Goal: Check status: Check status

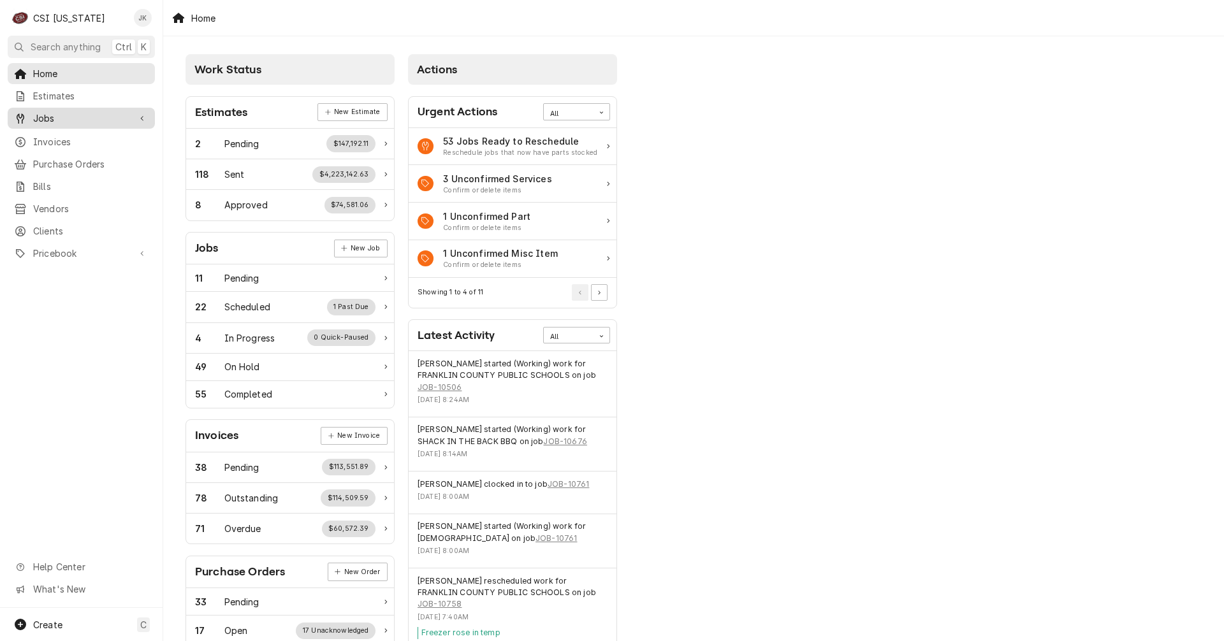
drag, startPoint x: 94, startPoint y: 113, endPoint x: 87, endPoint y: 116, distance: 7.5
click at [94, 113] on span "Jobs" at bounding box center [81, 118] width 96 height 13
click at [64, 135] on span "Jobs" at bounding box center [90, 140] width 115 height 13
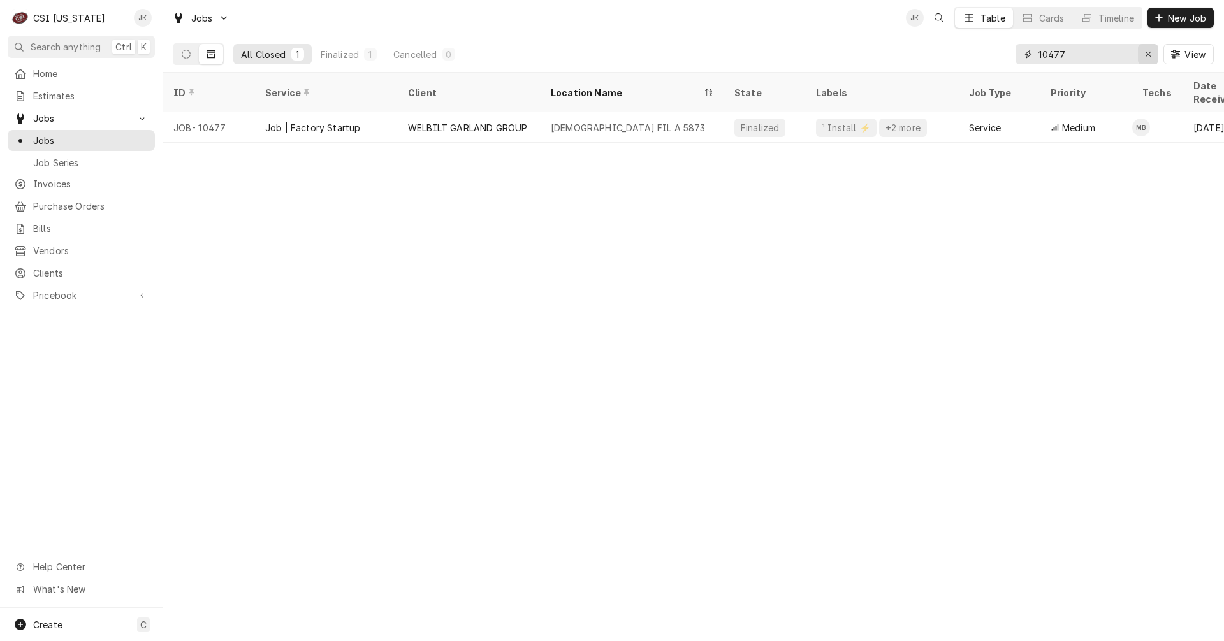
click at [1149, 57] on icon "Erase input" at bounding box center [1148, 54] width 7 height 9
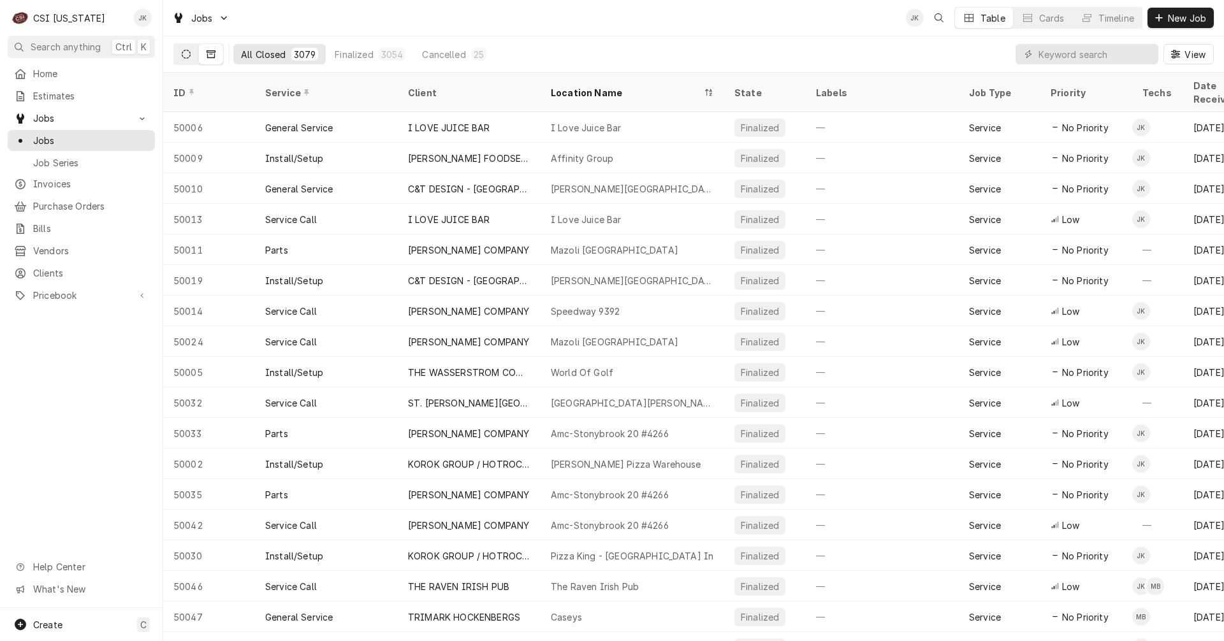
click at [192, 56] on button "Dynamic Content Wrapper" at bounding box center [186, 54] width 24 height 20
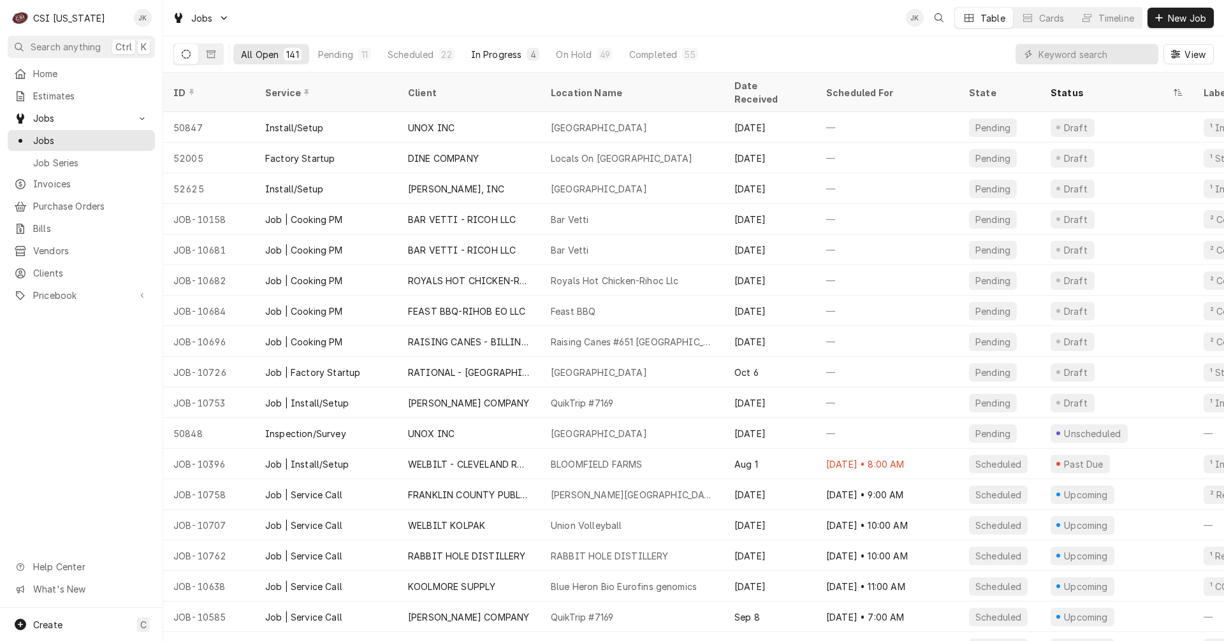
click at [487, 56] on div "In Progress" at bounding box center [496, 54] width 51 height 13
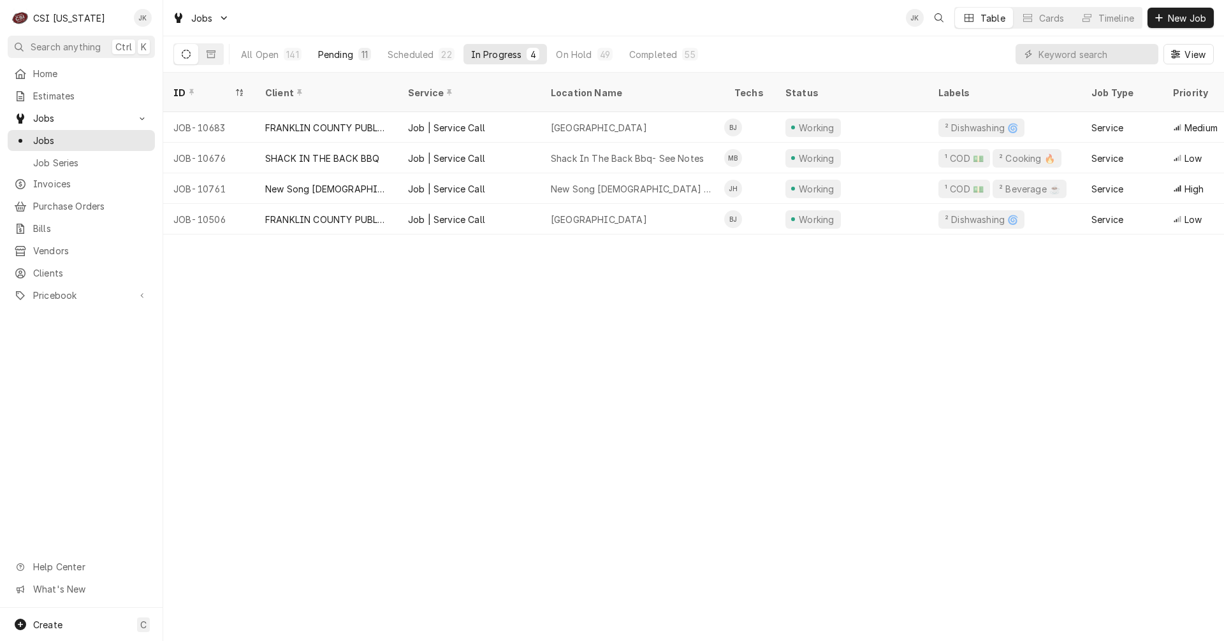
click at [335, 54] on div "Pending" at bounding box center [335, 54] width 35 height 13
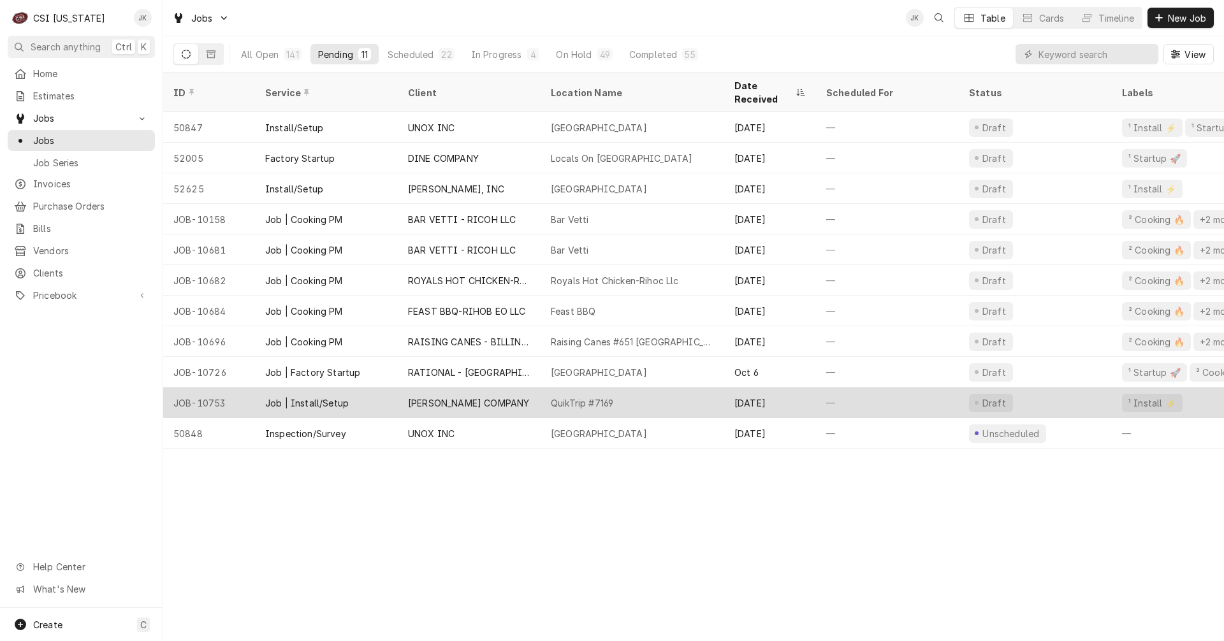
click at [433, 396] on div "VIVIAN COMPANY" at bounding box center [468, 402] width 121 height 13
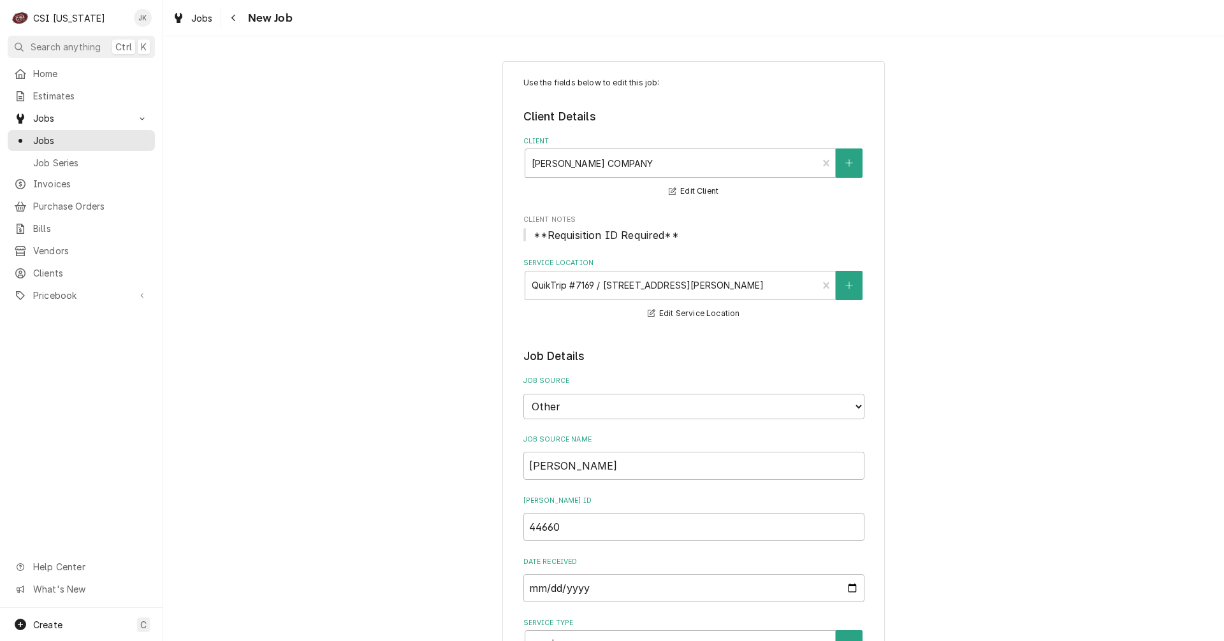
type textarea "x"
click at [565, 528] on input "44660" at bounding box center [693, 527] width 341 height 28
click at [200, 17] on span "Jobs" at bounding box center [202, 17] width 22 height 13
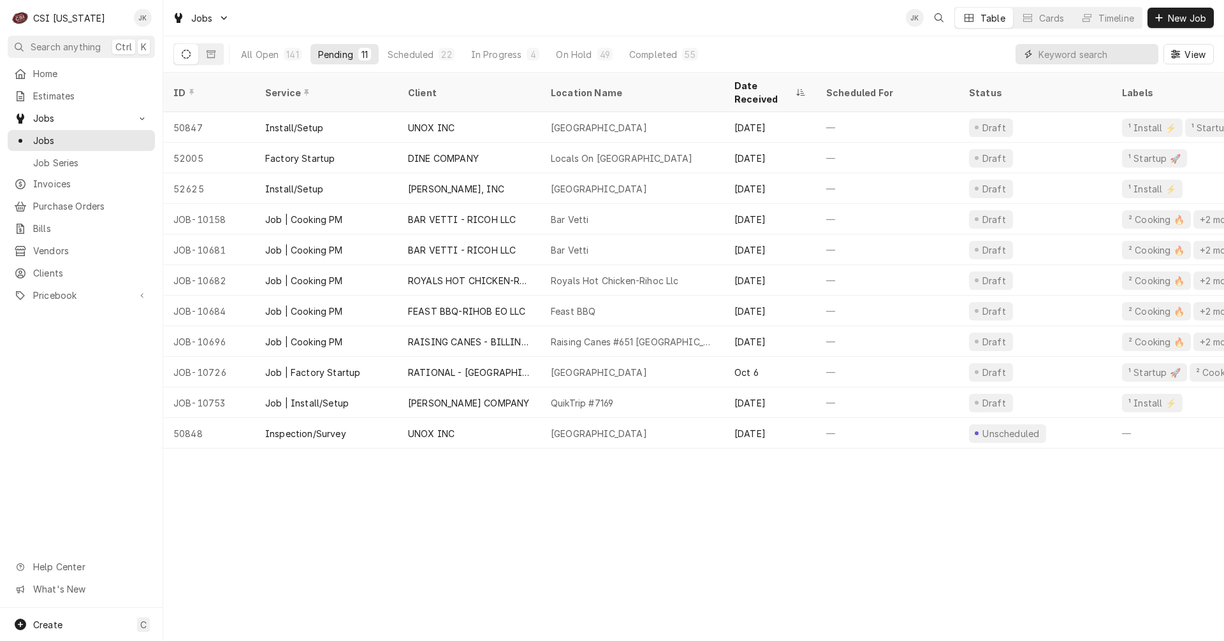
click at [1091, 54] on input "Dynamic Content Wrapper" at bounding box center [1094, 54] width 113 height 20
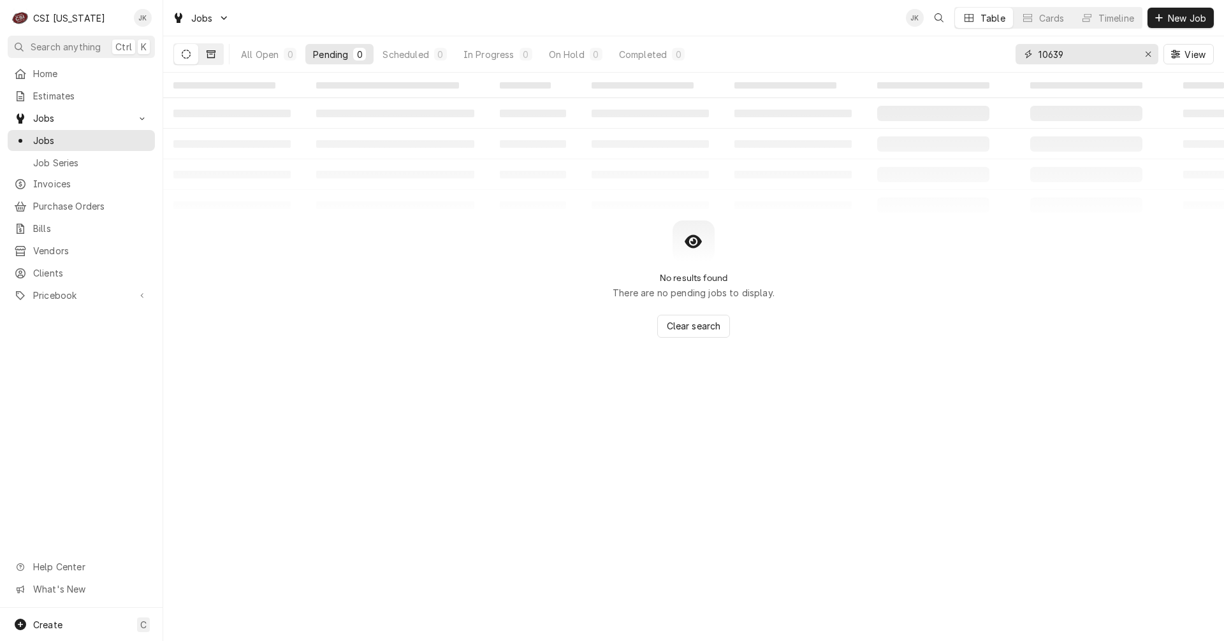
type input "10639"
click at [208, 54] on icon "Dynamic Content Wrapper" at bounding box center [211, 54] width 9 height 9
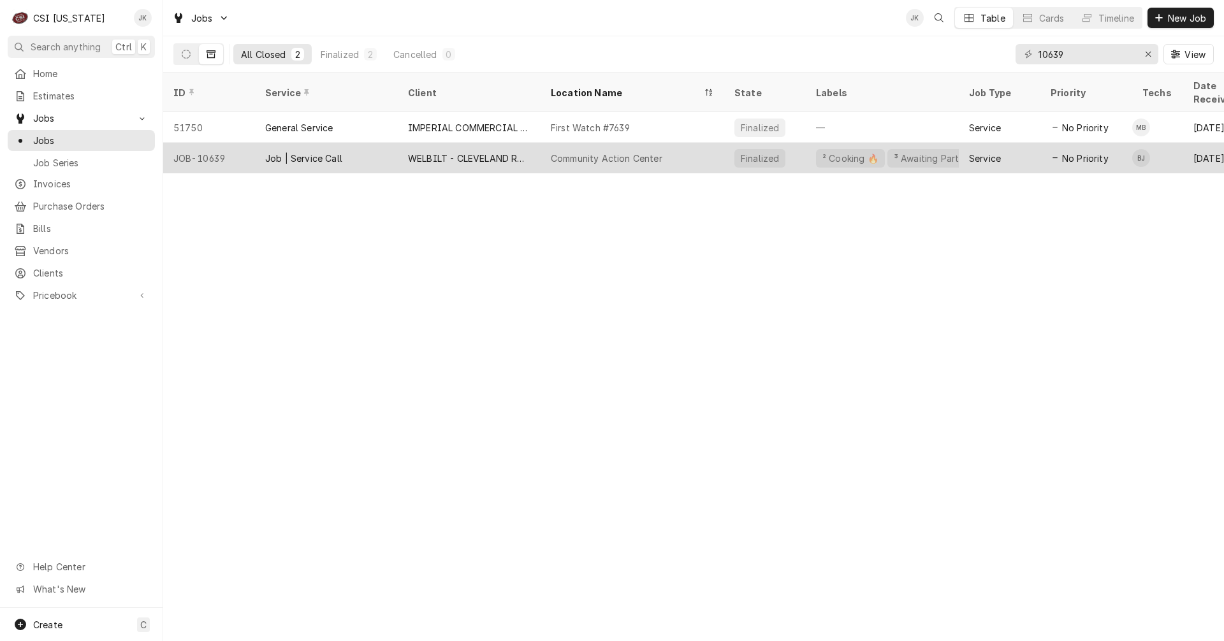
click at [521, 152] on div "WELBILT - CLEVELAND RANGE" at bounding box center [469, 158] width 122 height 13
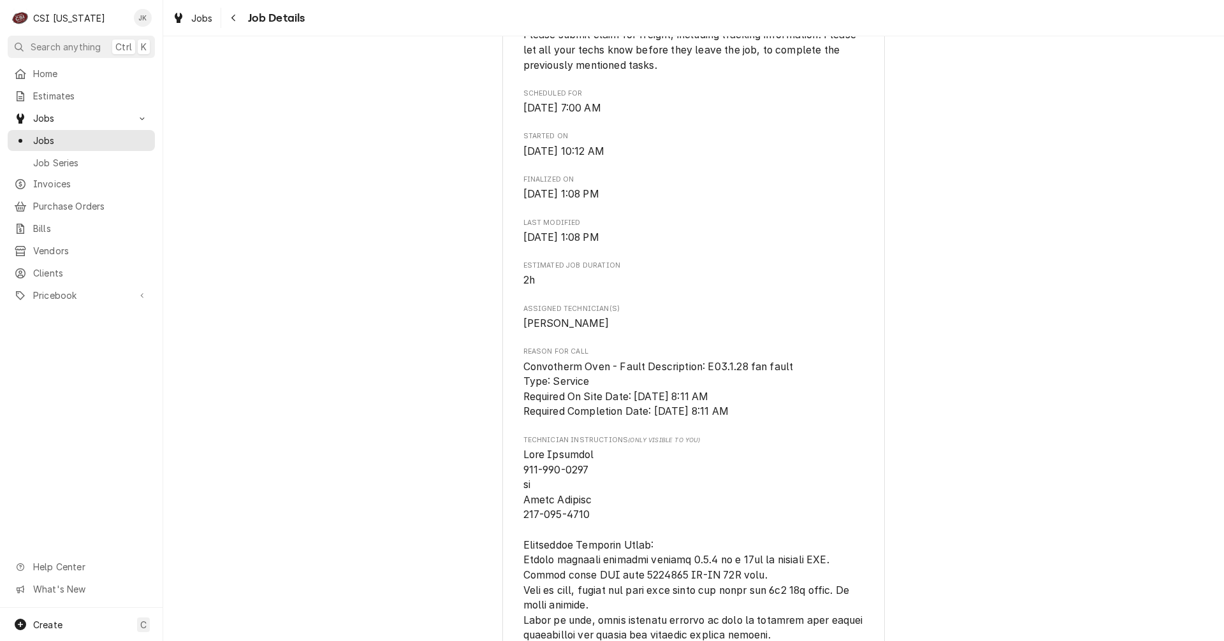
scroll to position [574, 0]
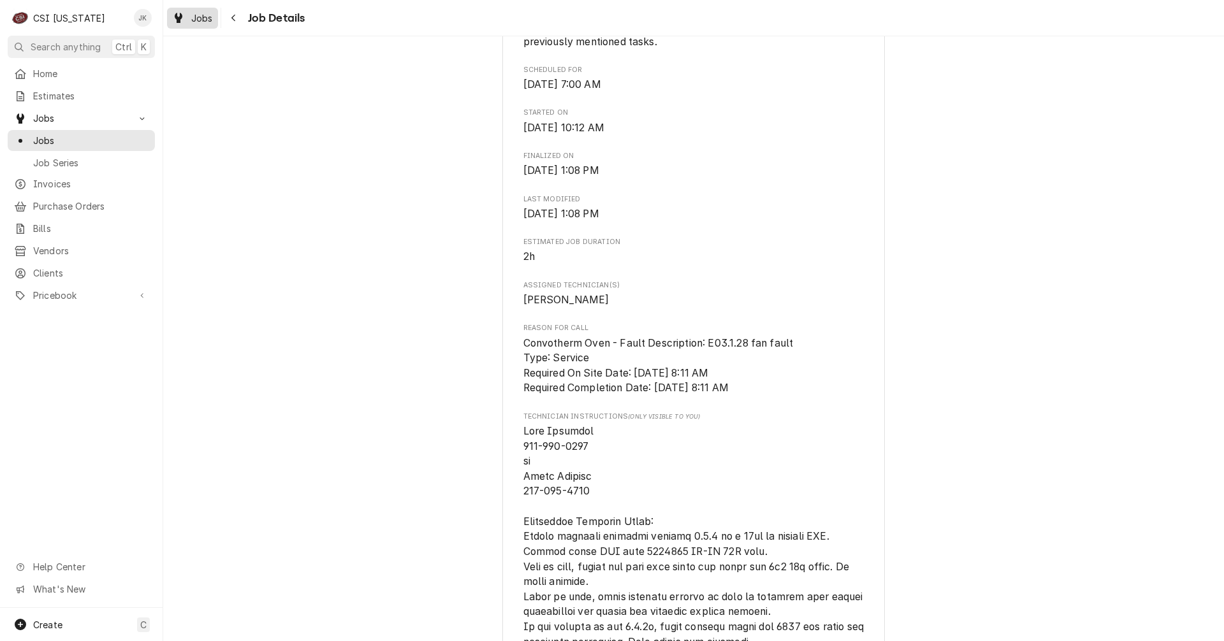
click at [200, 18] on span "Jobs" at bounding box center [202, 17] width 22 height 13
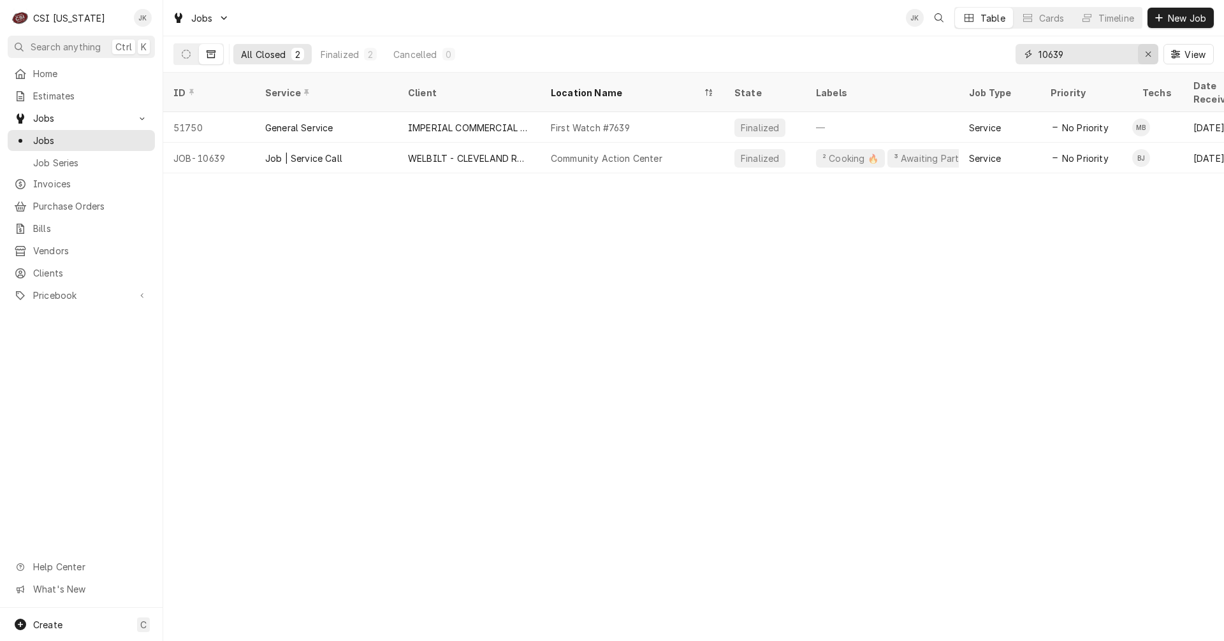
click at [1142, 54] on div "Erase input" at bounding box center [1148, 54] width 13 height 13
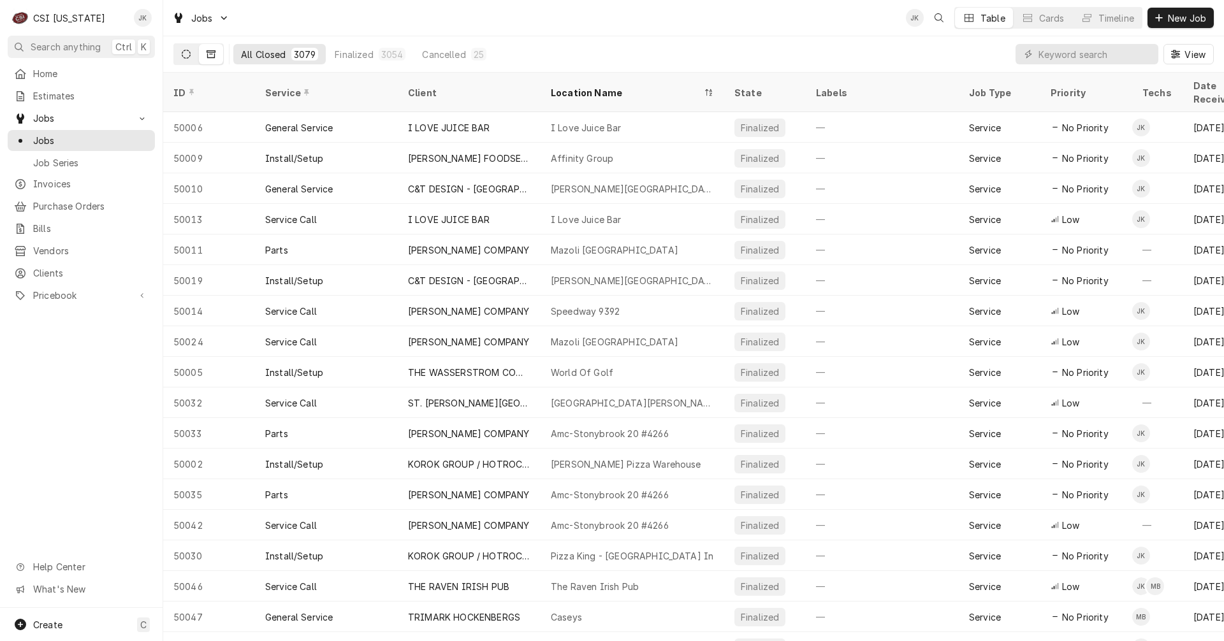
click at [192, 56] on button "Dynamic Content Wrapper" at bounding box center [186, 54] width 24 height 20
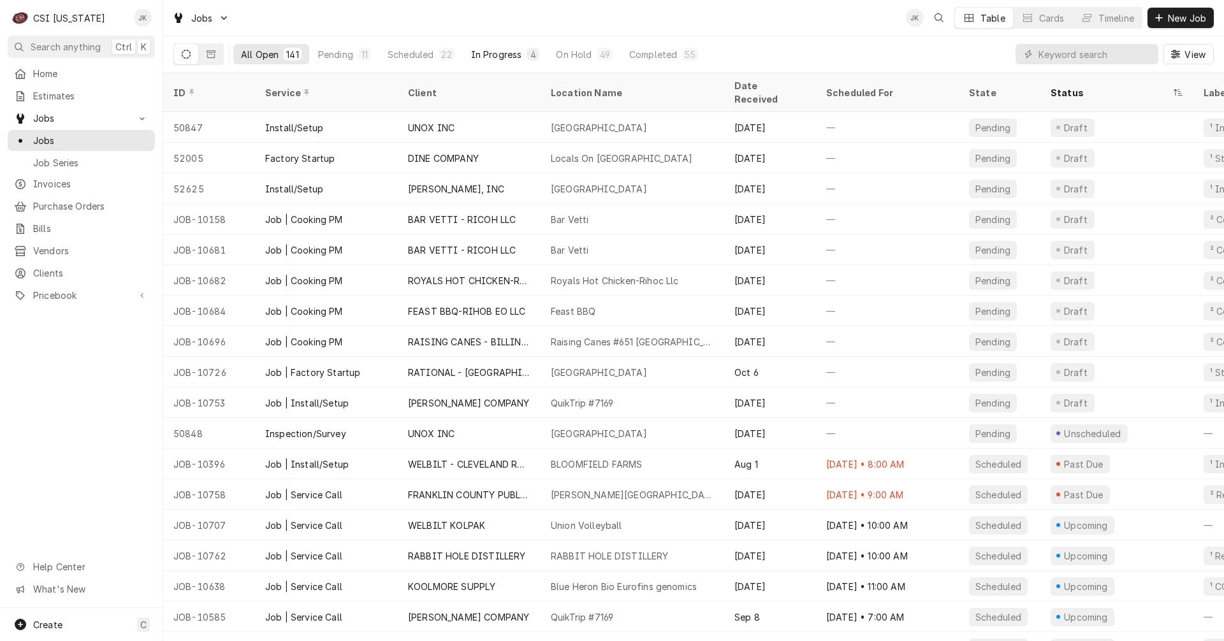
click at [493, 54] on div "In Progress" at bounding box center [496, 54] width 51 height 13
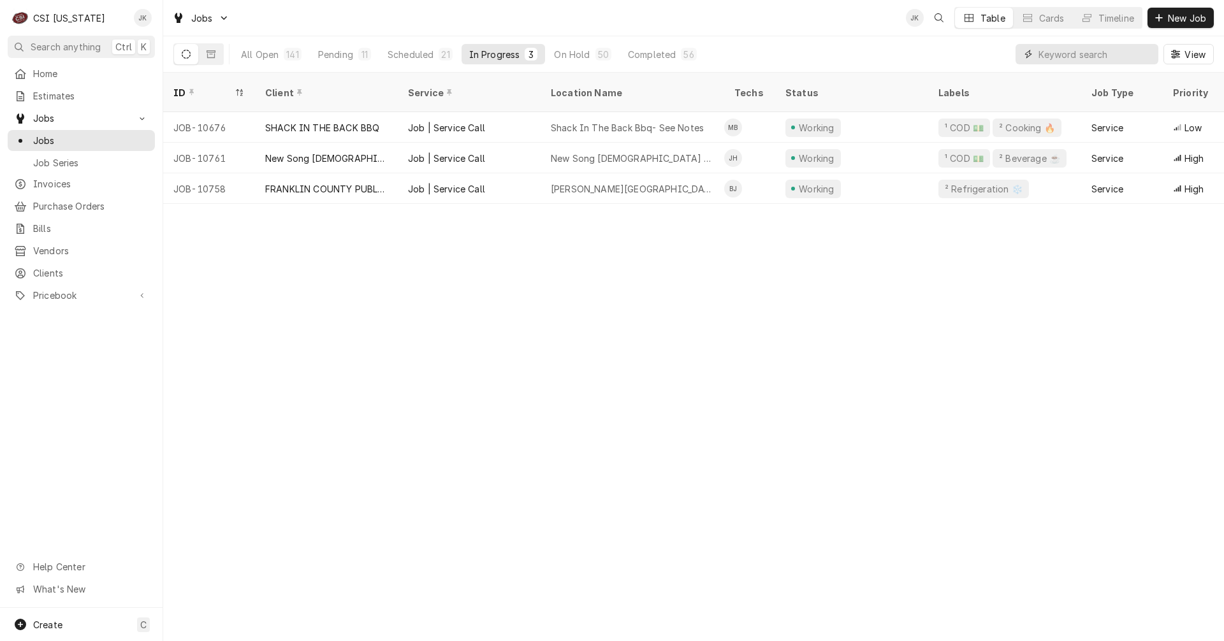
click at [1113, 58] on input "Dynamic Content Wrapper" at bounding box center [1094, 54] width 113 height 20
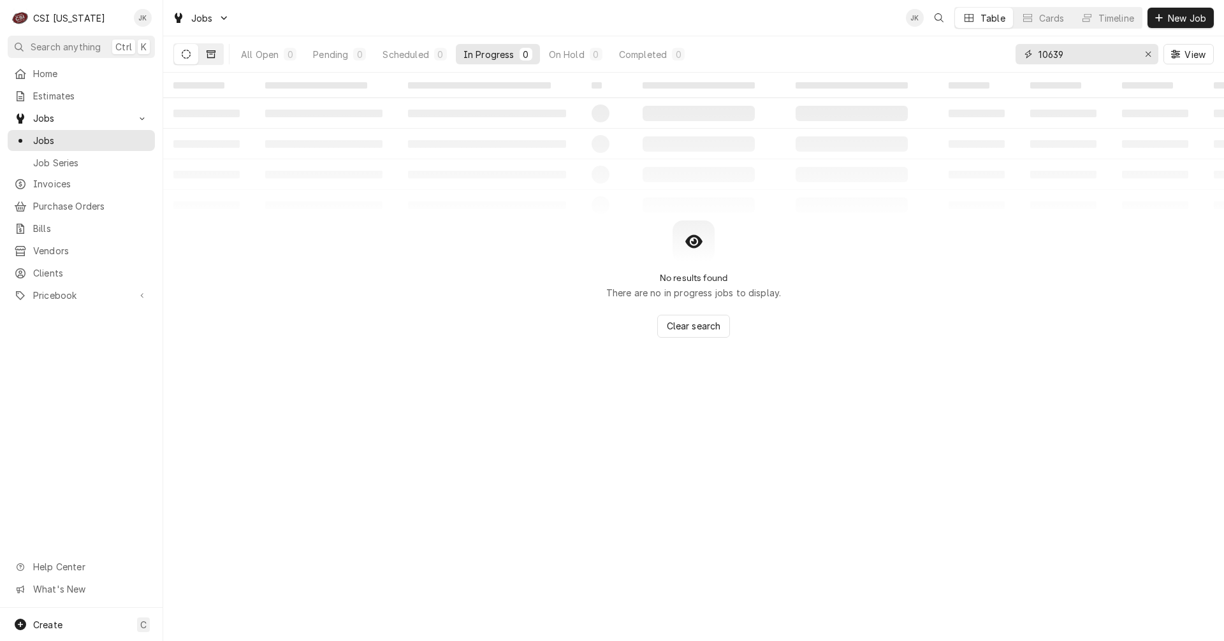
type input "10639"
click at [206, 49] on button "Dynamic Content Wrapper" at bounding box center [211, 54] width 24 height 20
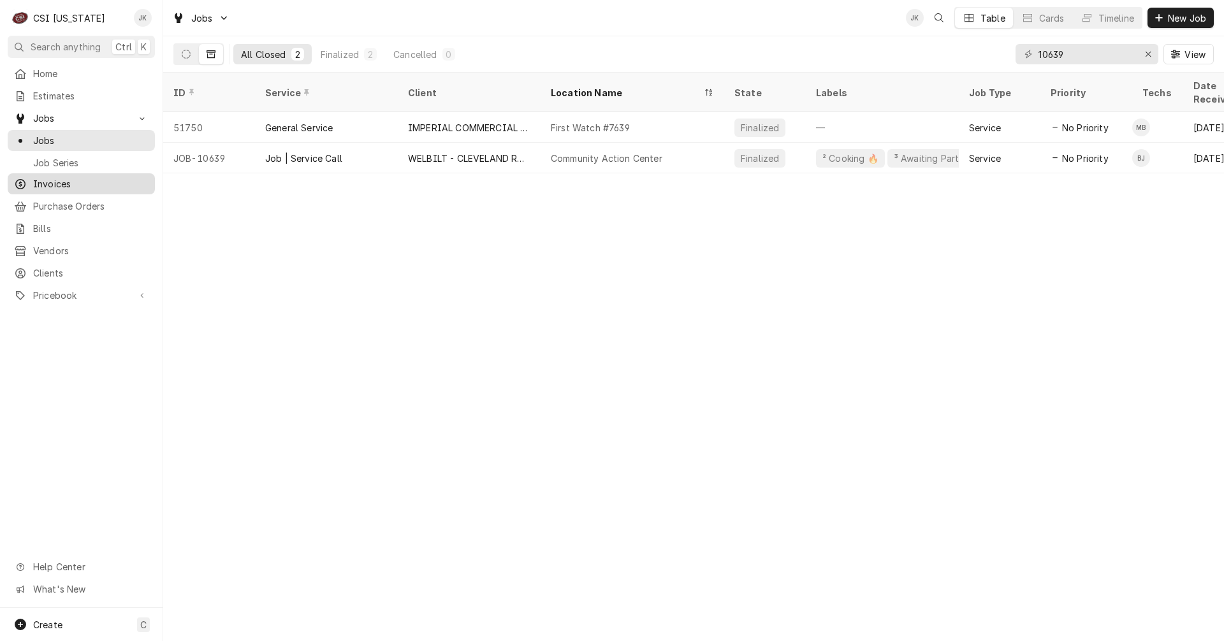
click at [62, 180] on span "Invoices" at bounding box center [90, 183] width 115 height 13
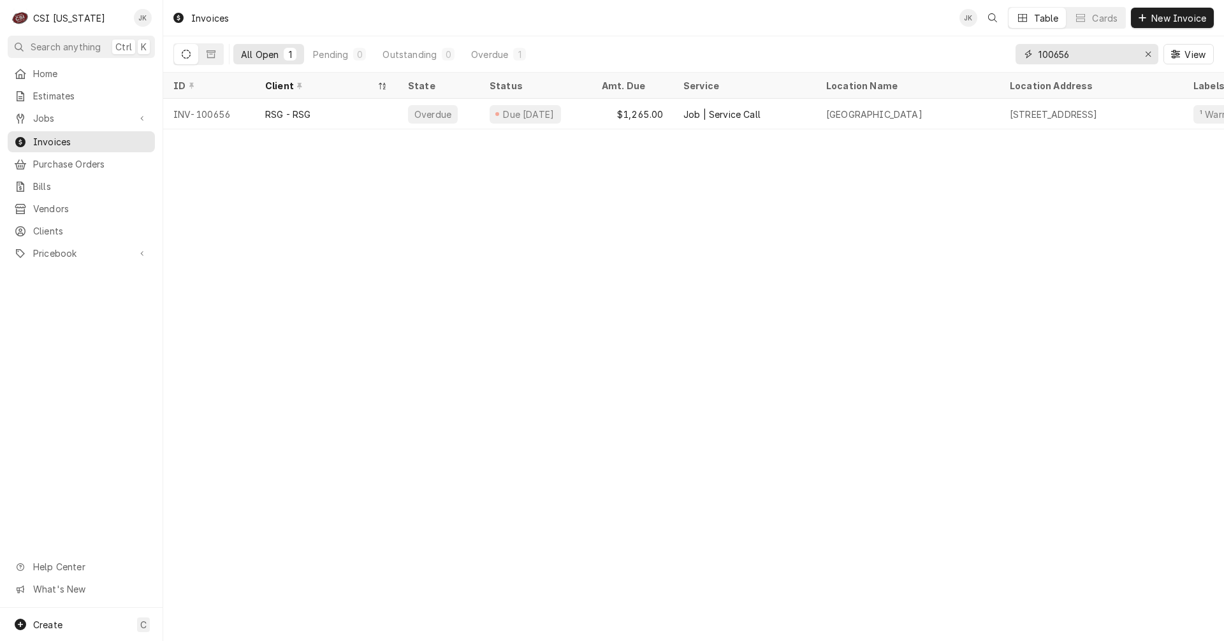
drag, startPoint x: 1052, startPoint y: 54, endPoint x: 1135, endPoint y: 54, distance: 82.2
click at [1135, 54] on div "100656" at bounding box center [1086, 54] width 143 height 20
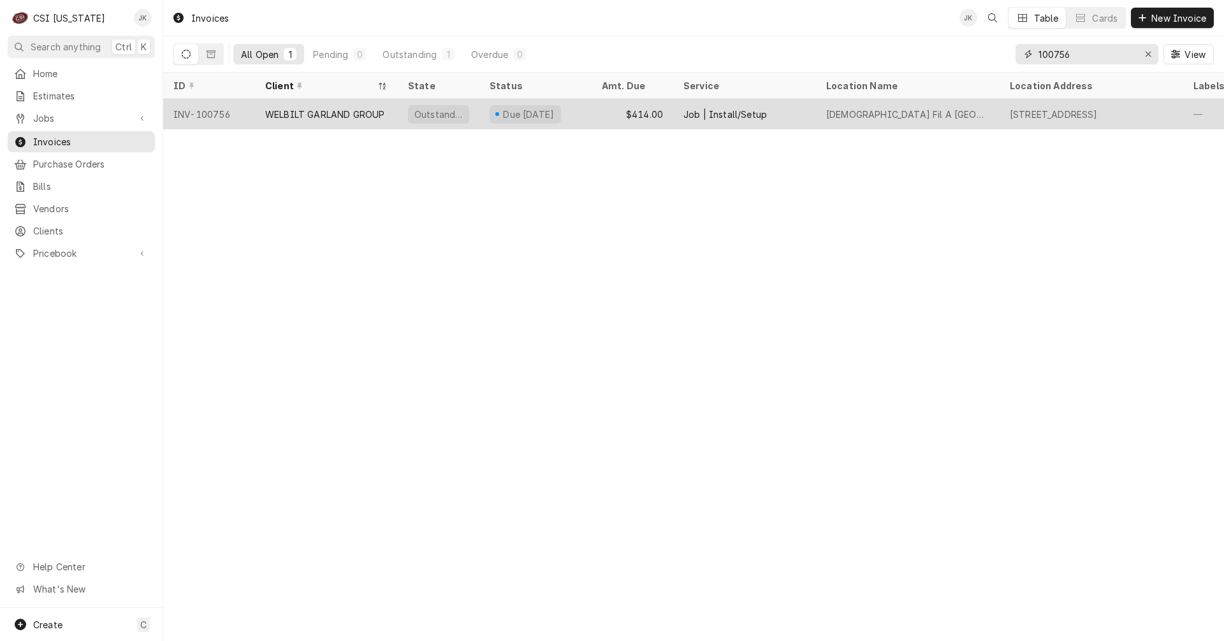
type input "100756"
click at [359, 109] on div "WELBILT GARLAND GROUP" at bounding box center [324, 114] width 119 height 13
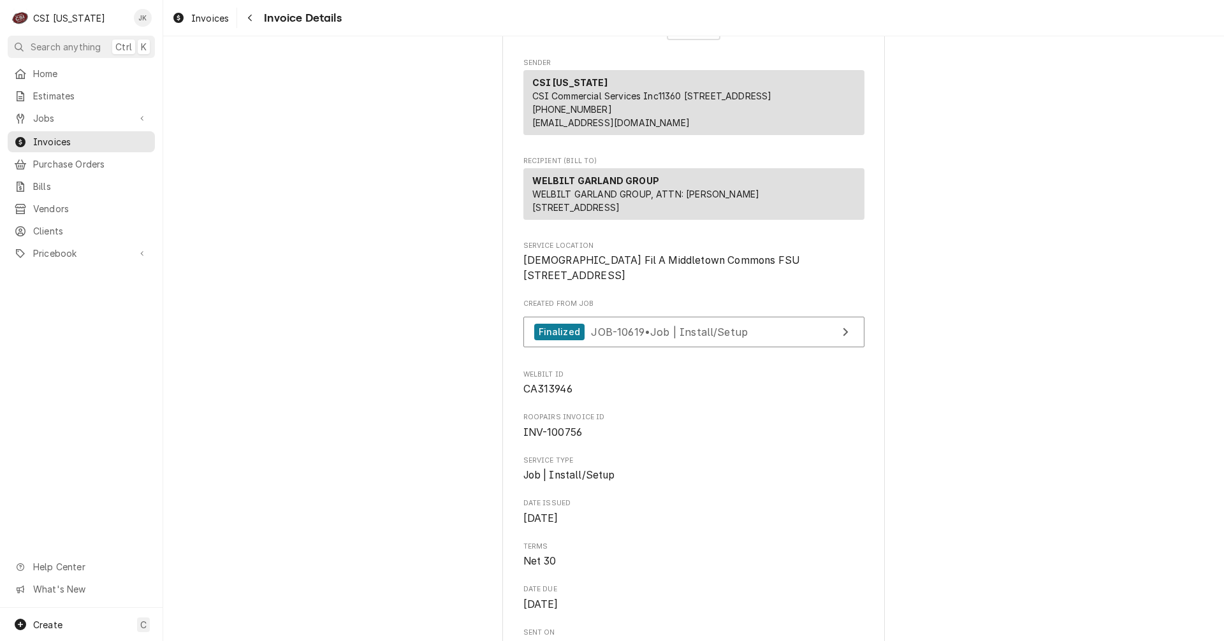
scroll to position [319, 0]
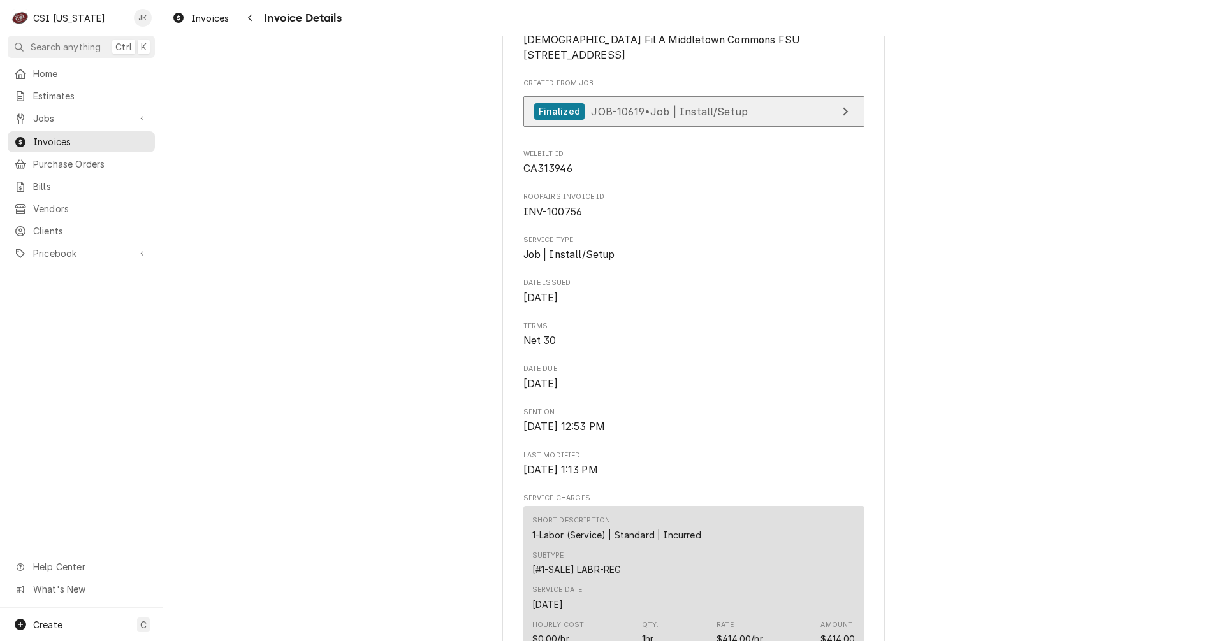
click at [554, 120] on div "Finalized" at bounding box center [559, 111] width 50 height 17
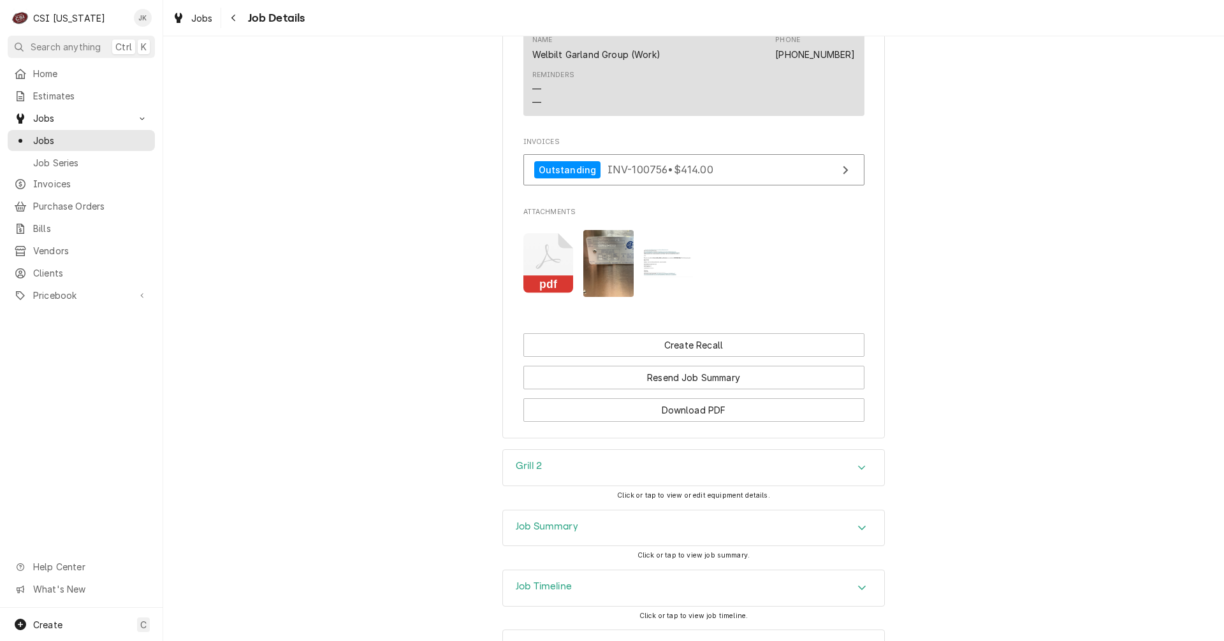
scroll to position [1464, 0]
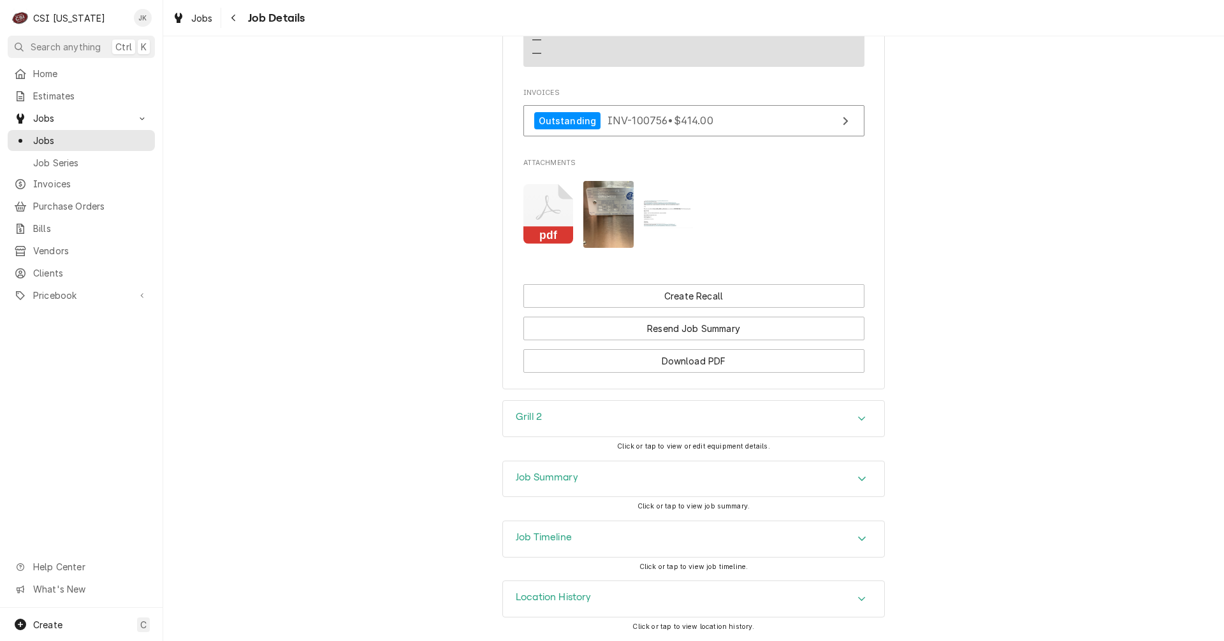
click at [553, 481] on h3 "Job Summary" at bounding box center [547, 478] width 62 height 12
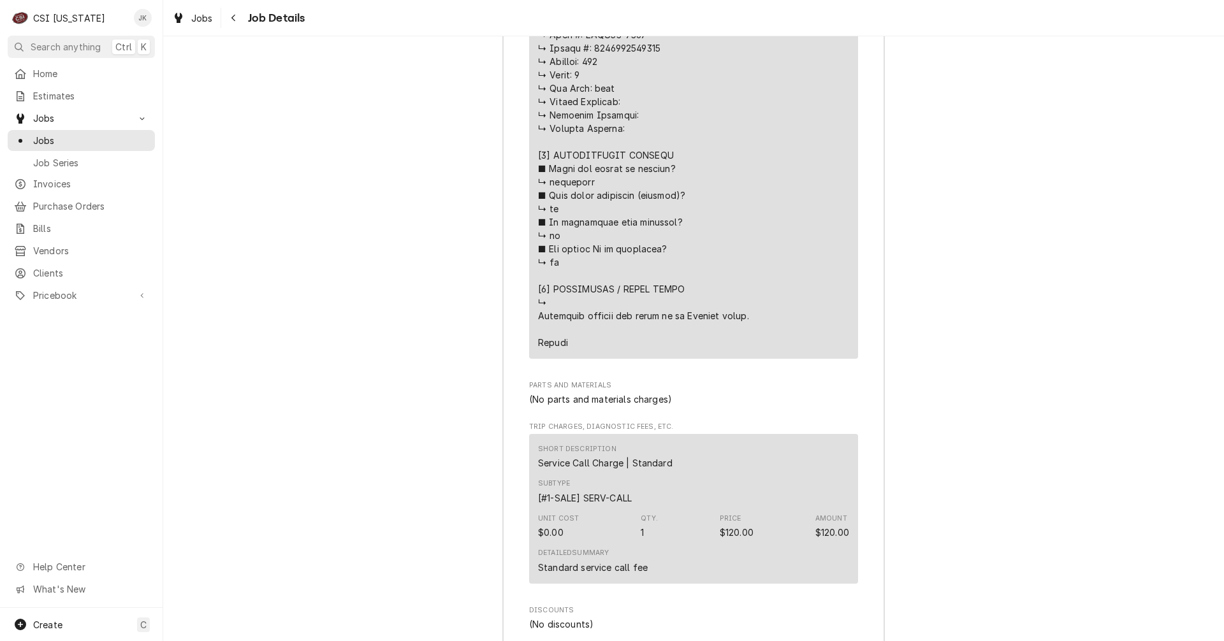
scroll to position [2866, 0]
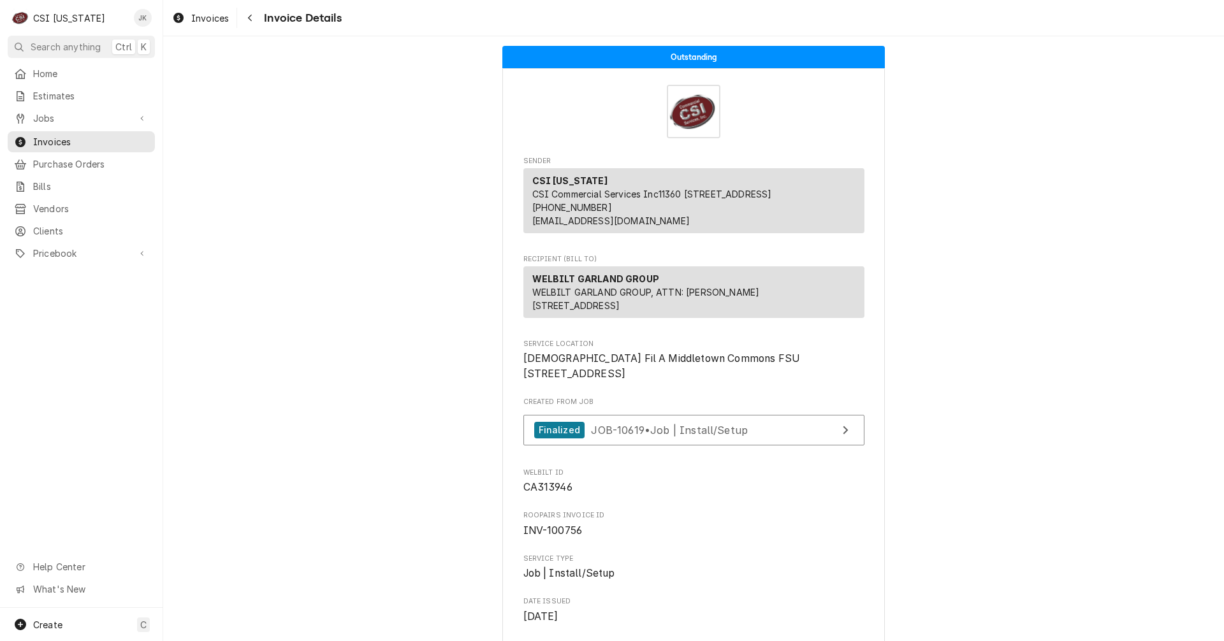
scroll to position [319, 0]
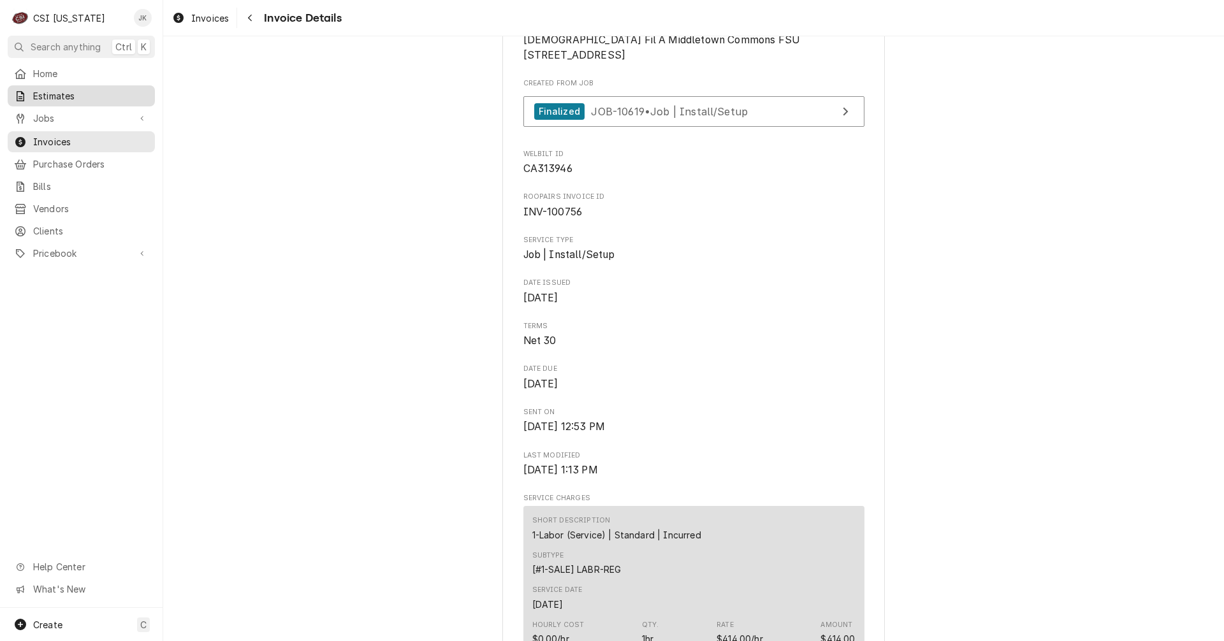
click at [50, 88] on div "Estimates" at bounding box center [81, 96] width 142 height 16
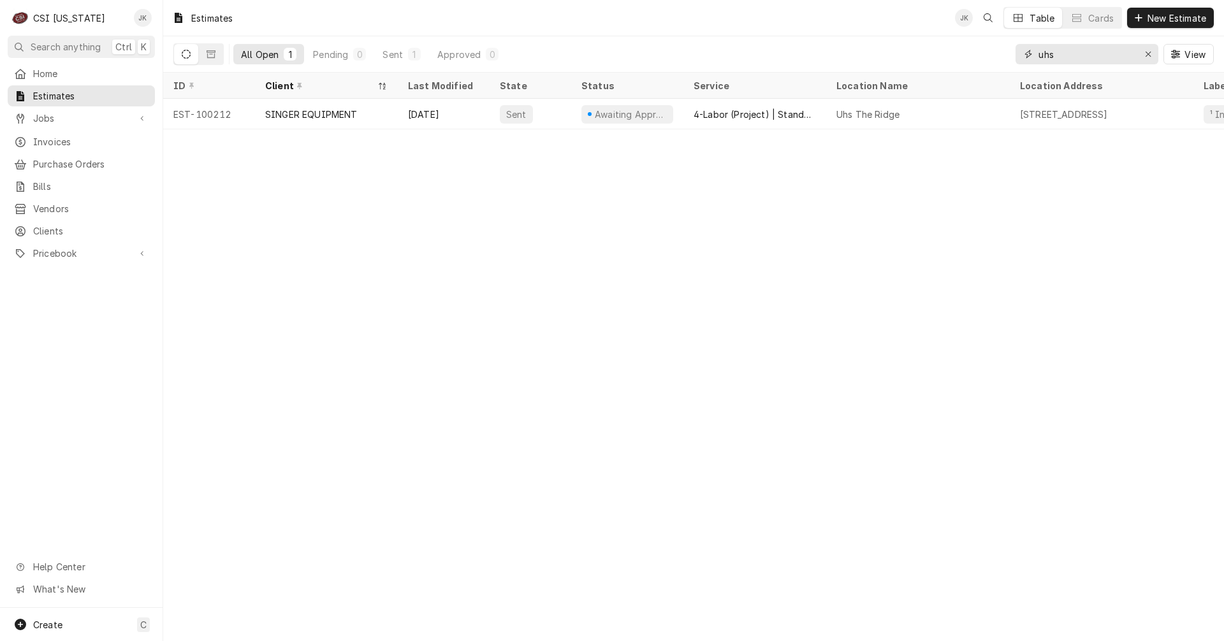
drag, startPoint x: 1067, startPoint y: 57, endPoint x: 1002, endPoint y: 47, distance: 65.7
click at [1002, 47] on div "All Open 1 Pending 0 Sent 1 Approved 0 uhs View" at bounding box center [693, 54] width 1040 height 36
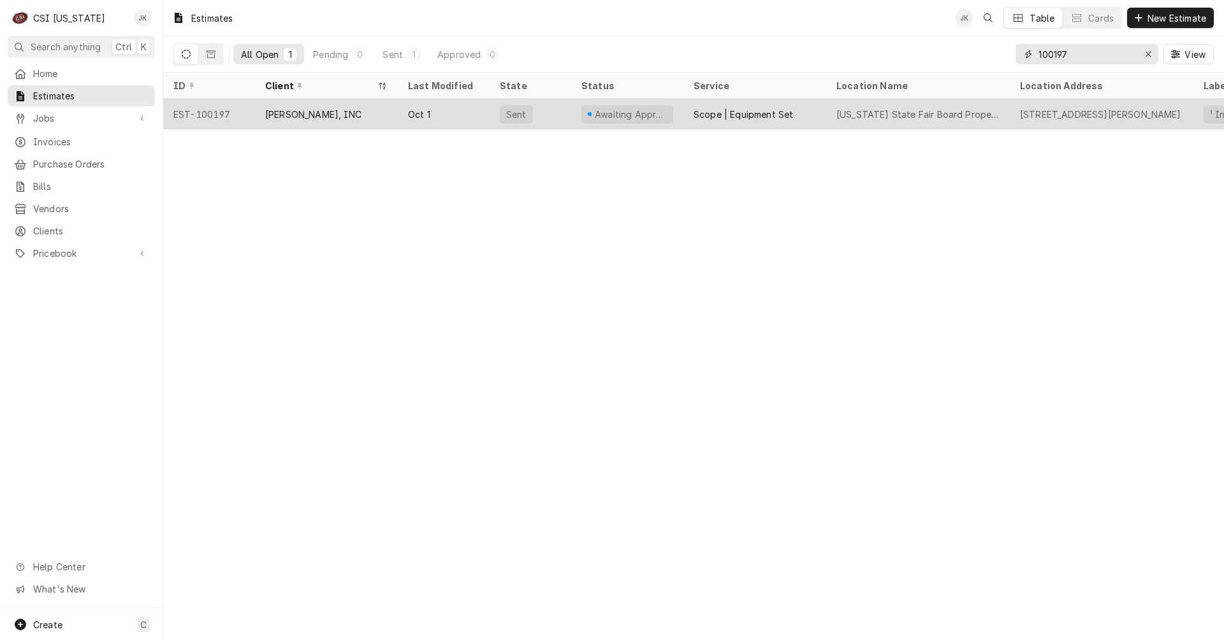
type input "100197"
click at [331, 119] on div "[PERSON_NAME], INC" at bounding box center [326, 114] width 143 height 31
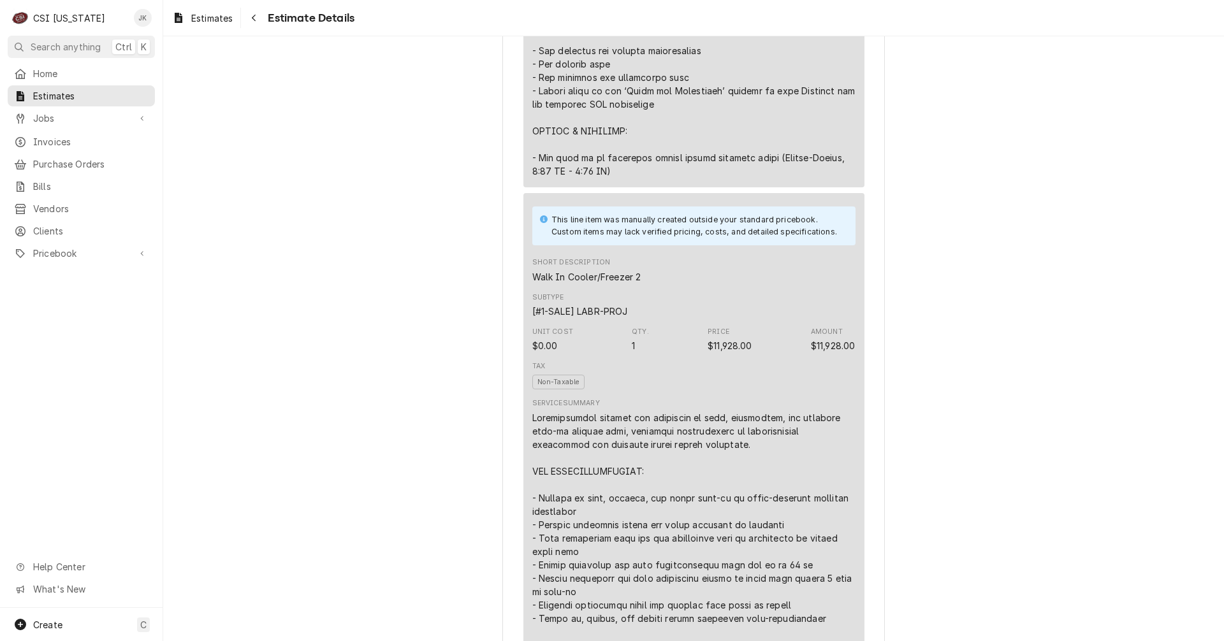
scroll to position [1912, 0]
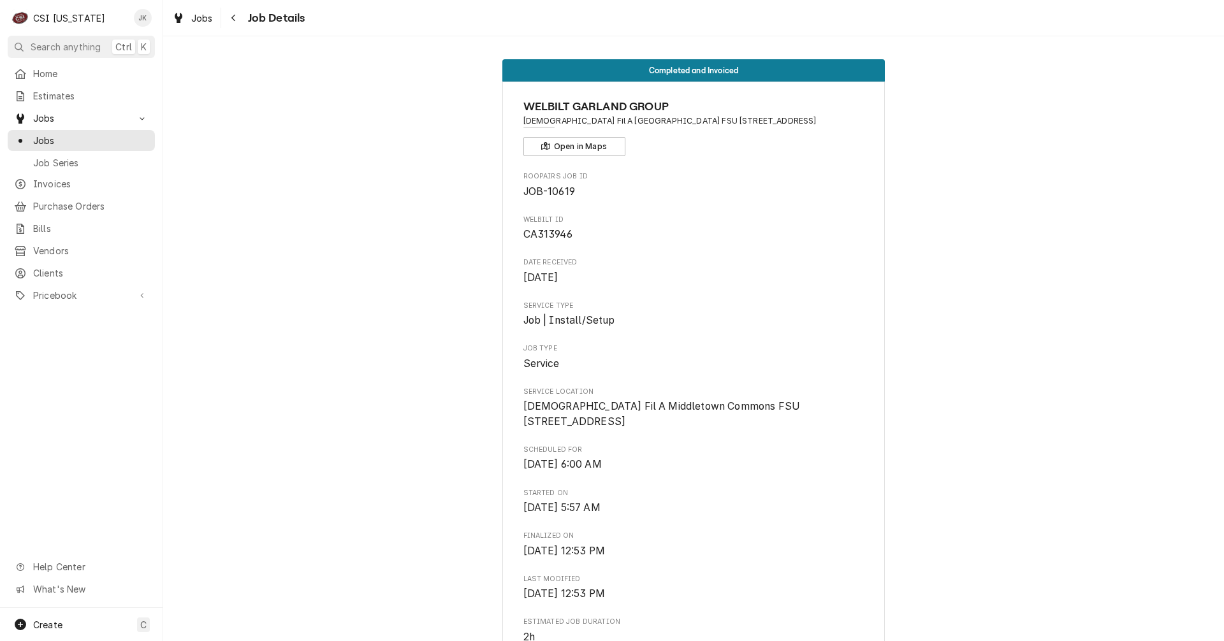
scroll to position [2866, 0]
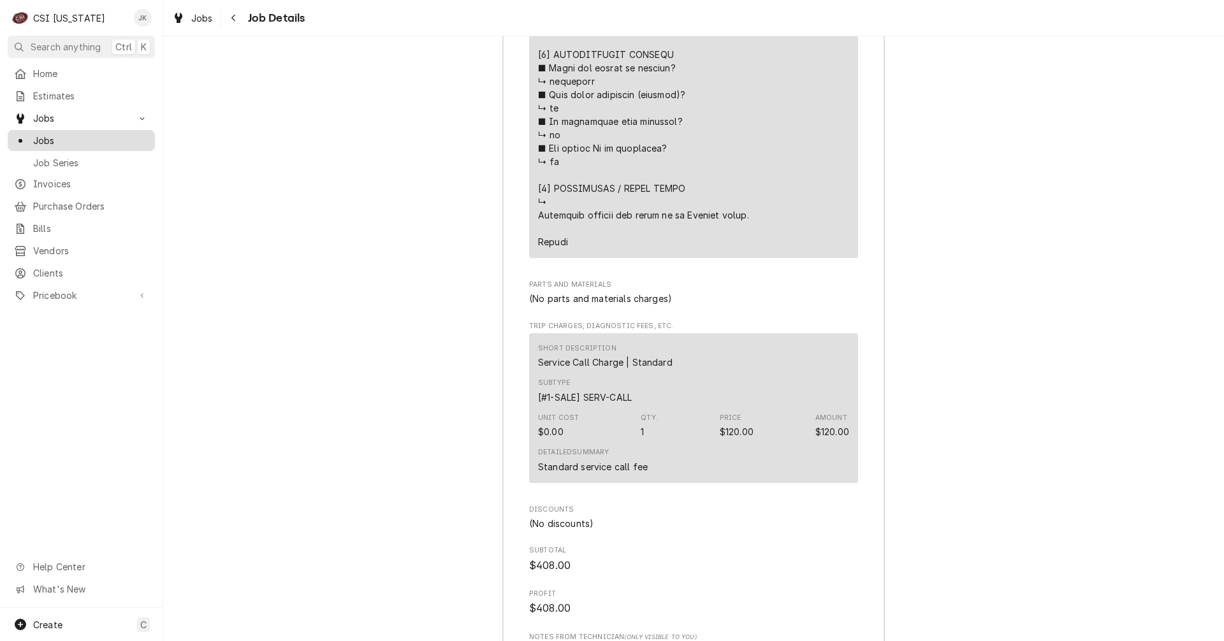
click at [35, 134] on span "Jobs" at bounding box center [90, 140] width 115 height 13
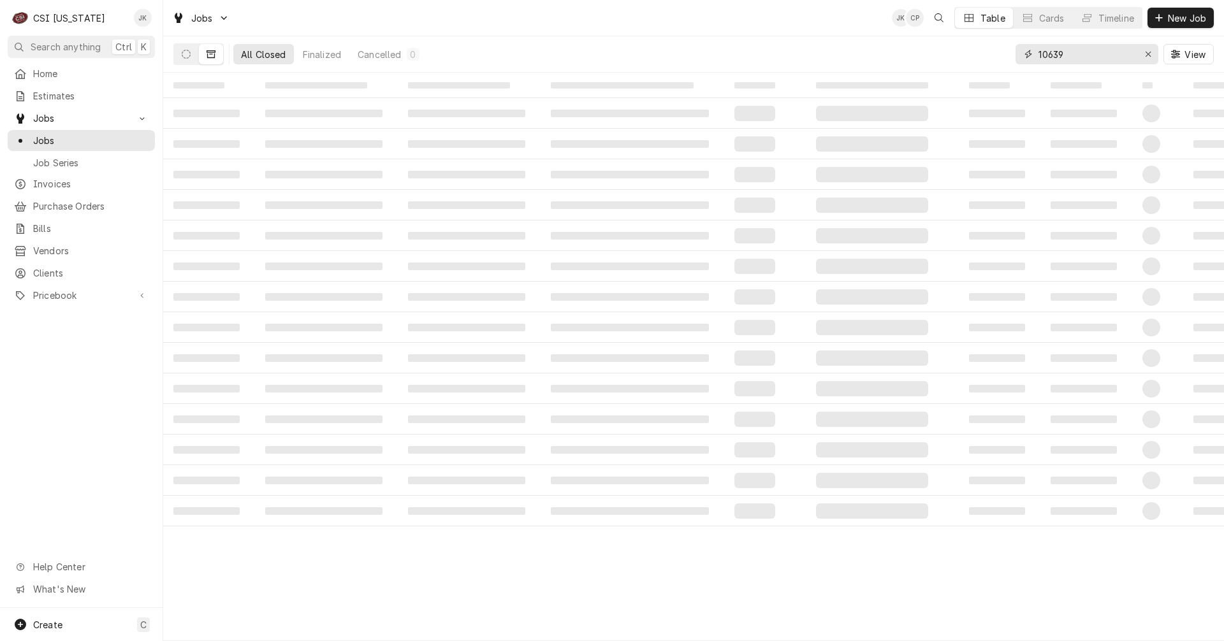
drag, startPoint x: 1048, startPoint y: 56, endPoint x: 1091, endPoint y: 54, distance: 42.8
click at [1091, 54] on input "10639" at bounding box center [1086, 54] width 96 height 20
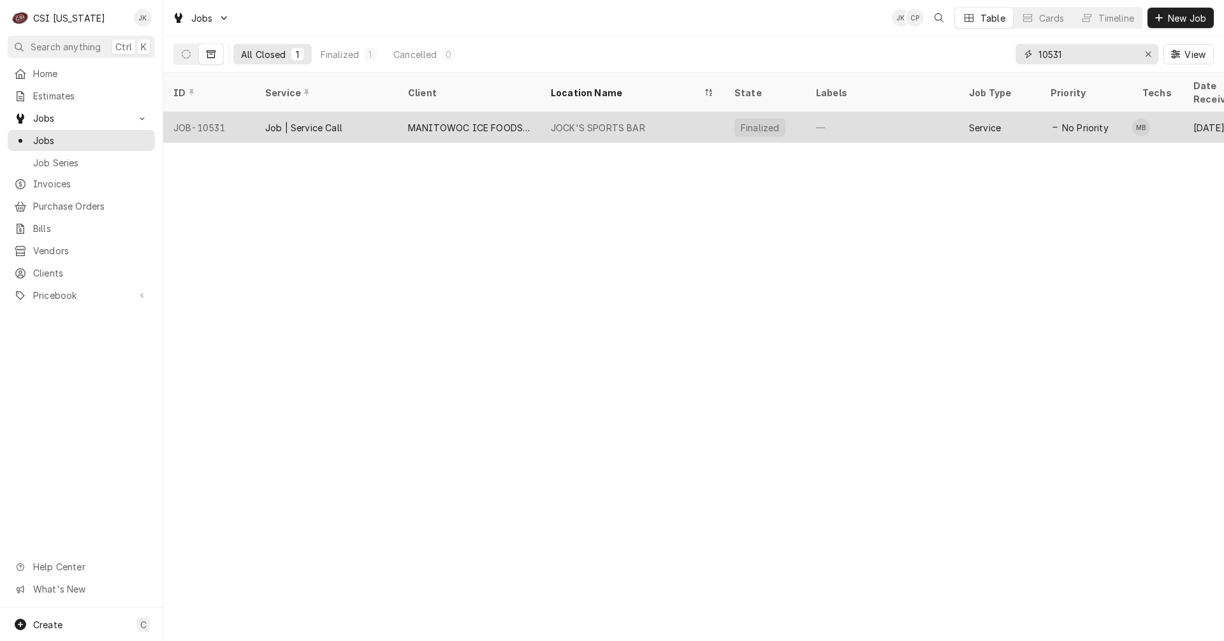
type input "10531"
click at [607, 121] on div "JOCK'S SPORTS BAR" at bounding box center [598, 127] width 94 height 13
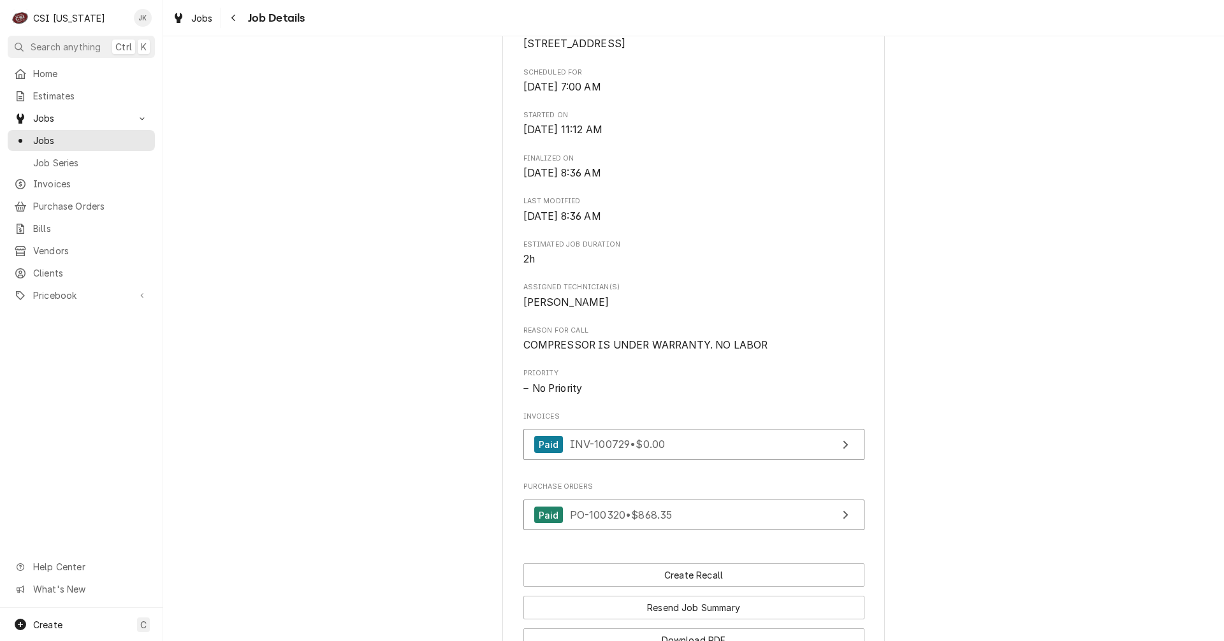
scroll to position [382, 0]
